Goal: Transaction & Acquisition: Purchase product/service

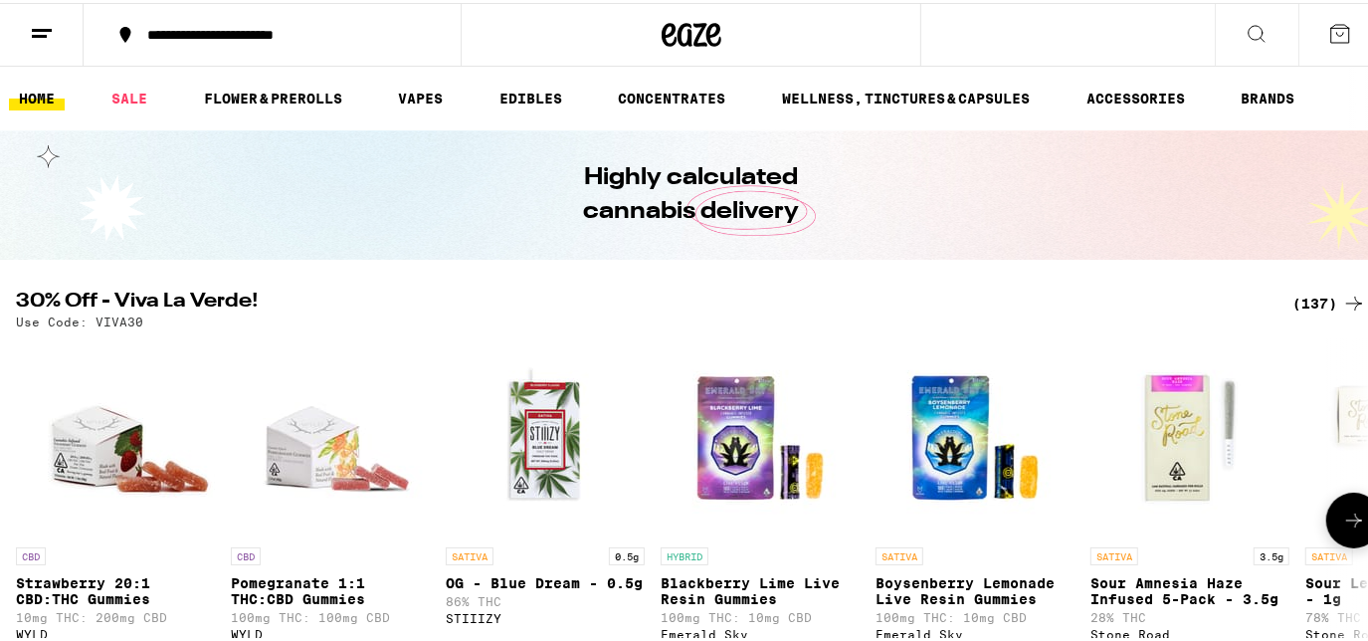
click at [1326, 530] on button at bounding box center [1354, 518] width 56 height 56
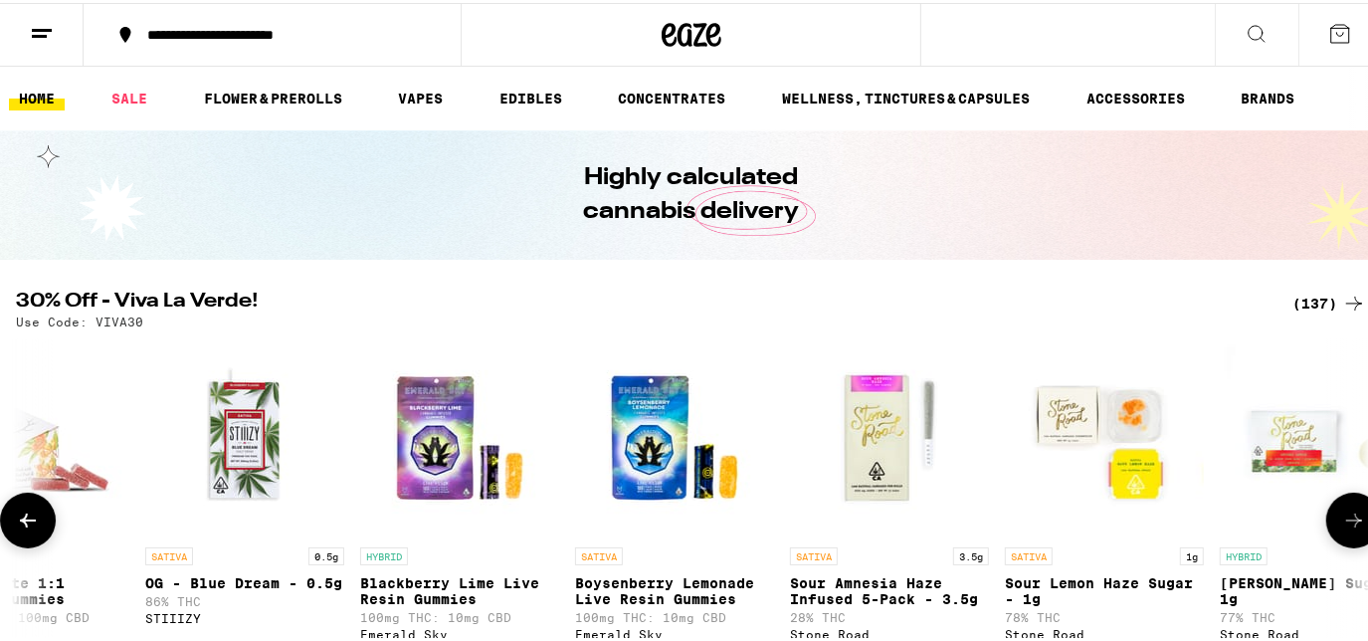
click at [1326, 530] on button at bounding box center [1354, 518] width 56 height 56
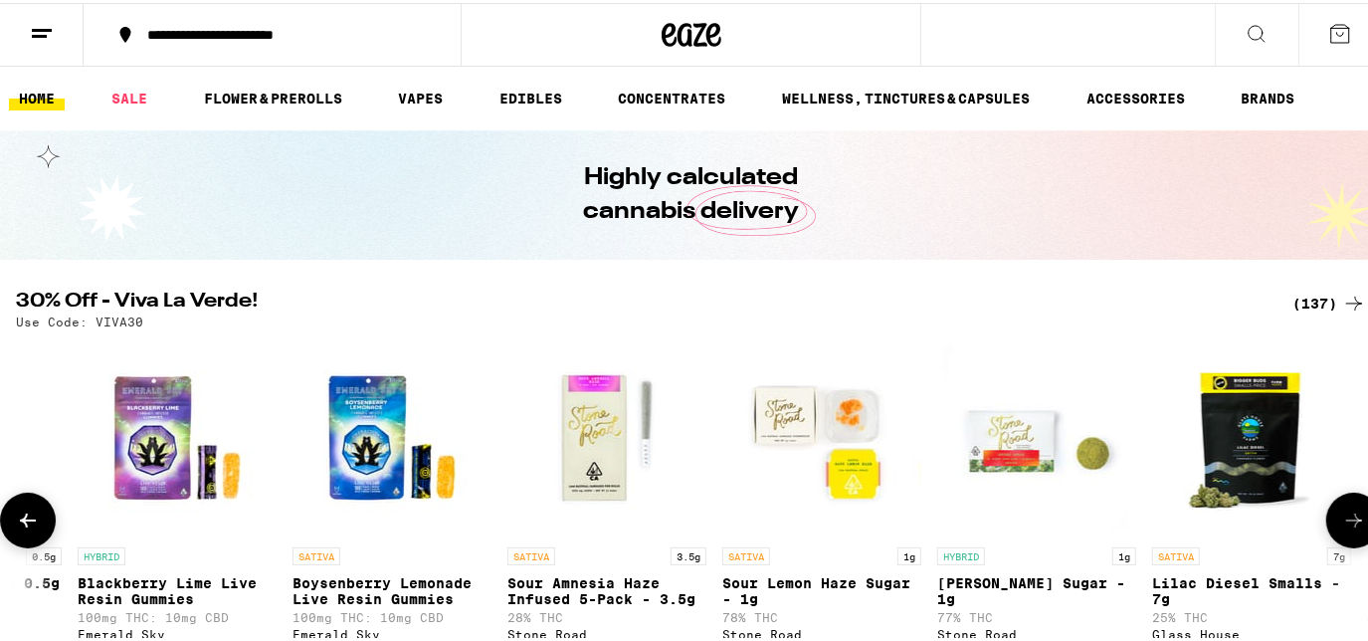
click at [1326, 530] on button at bounding box center [1354, 518] width 56 height 56
click at [1326, 529] on button at bounding box center [1354, 518] width 56 height 56
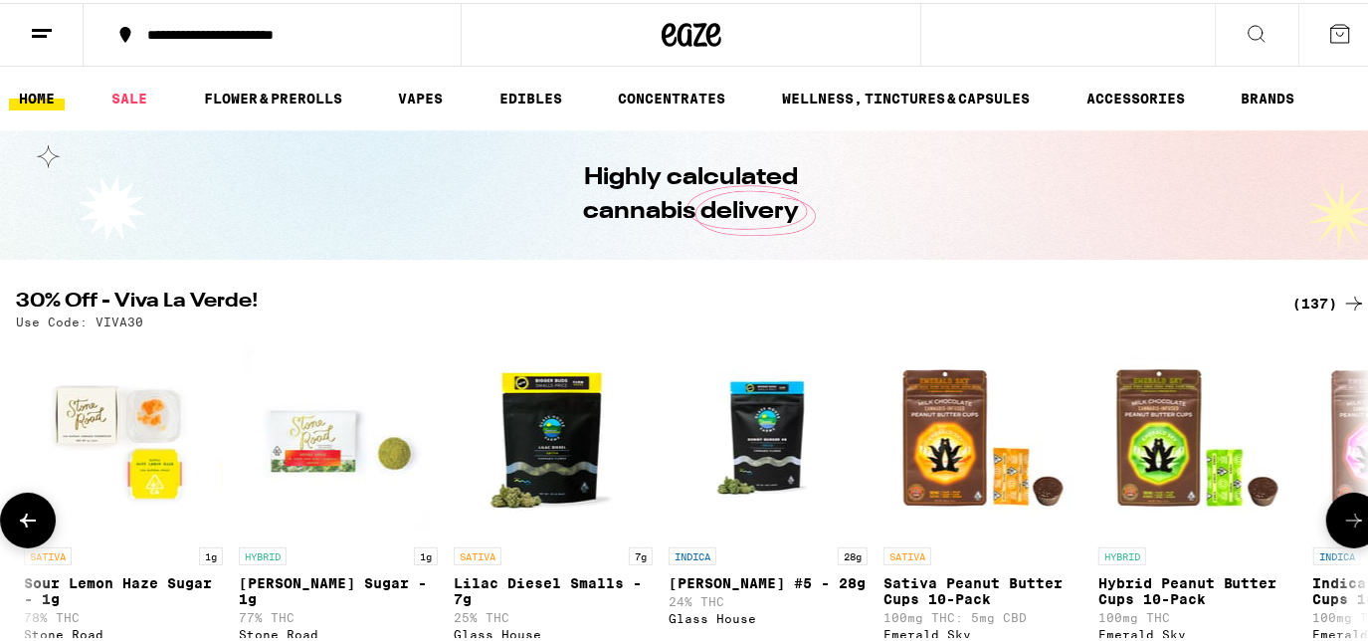
click at [1326, 525] on button at bounding box center [1354, 518] width 56 height 56
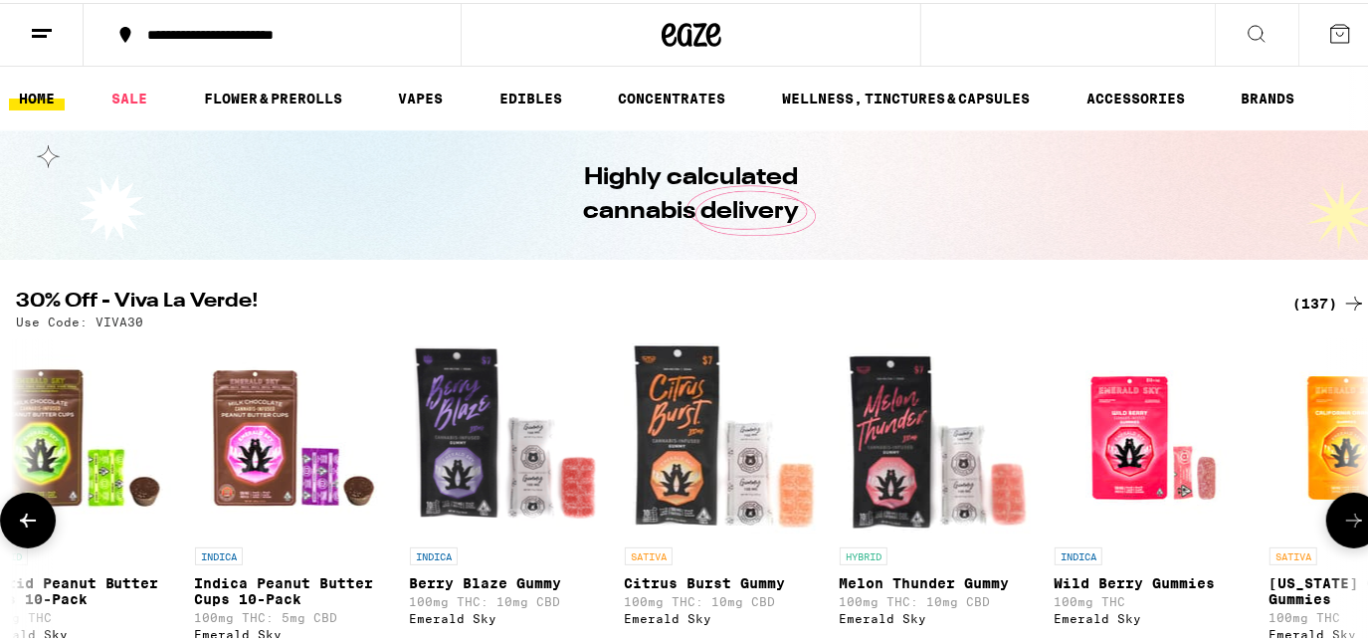
scroll to position [0, 2567]
